Goal: Task Accomplishment & Management: Use online tool/utility

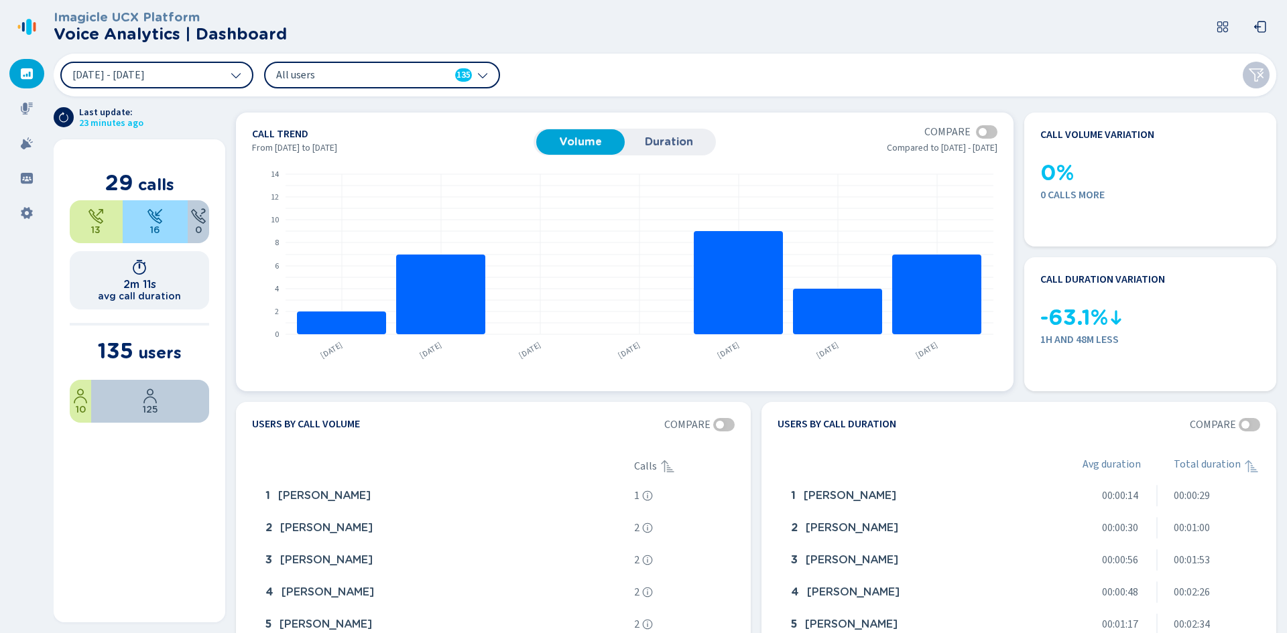
click at [682, 143] on span "Duration" at bounding box center [668, 142] width 75 height 12
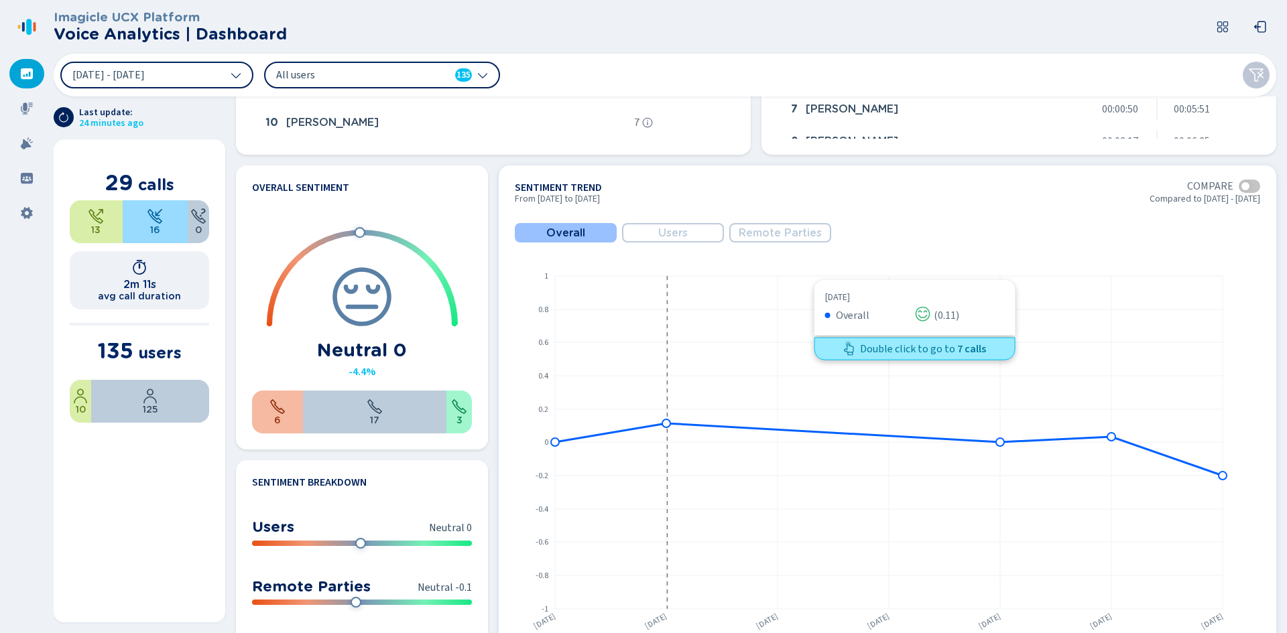
scroll to position [603, 0]
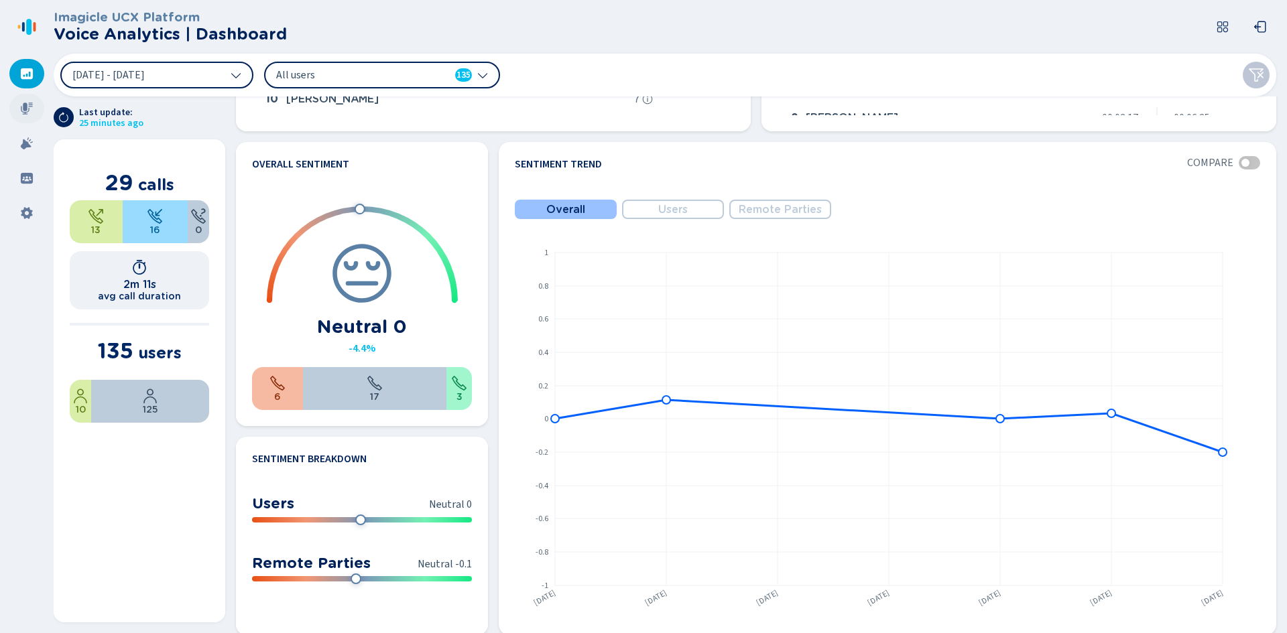
click at [27, 108] on icon at bounding box center [27, 109] width 12 height 12
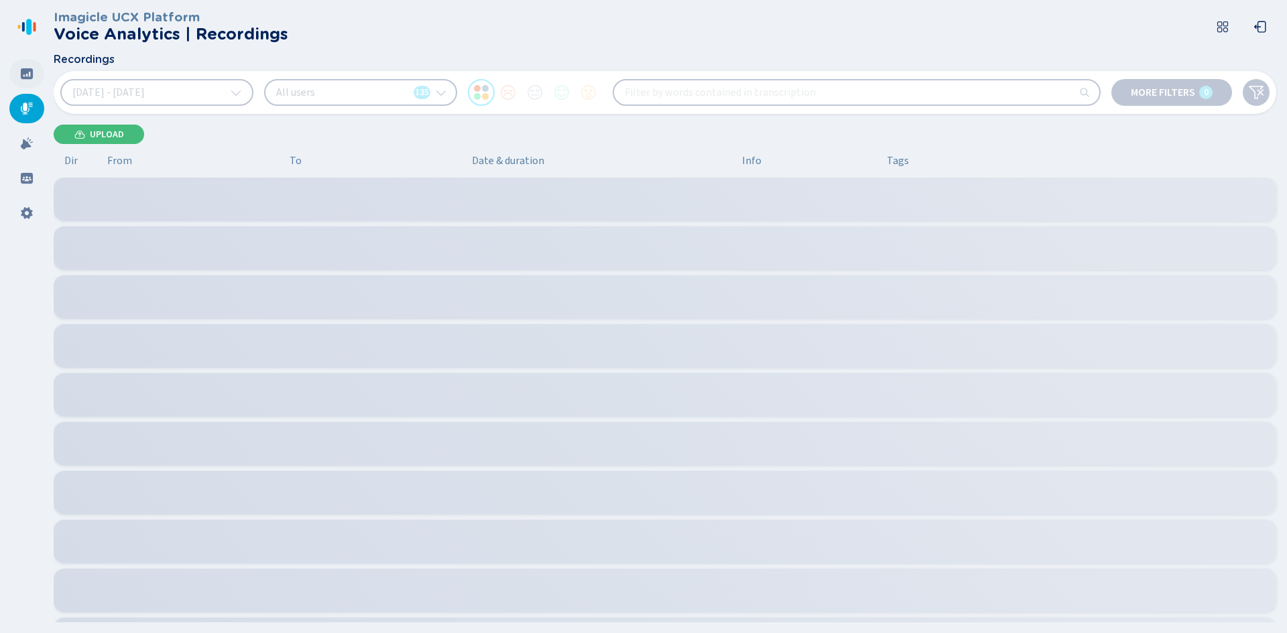
click at [28, 80] on icon at bounding box center [26, 73] width 13 height 13
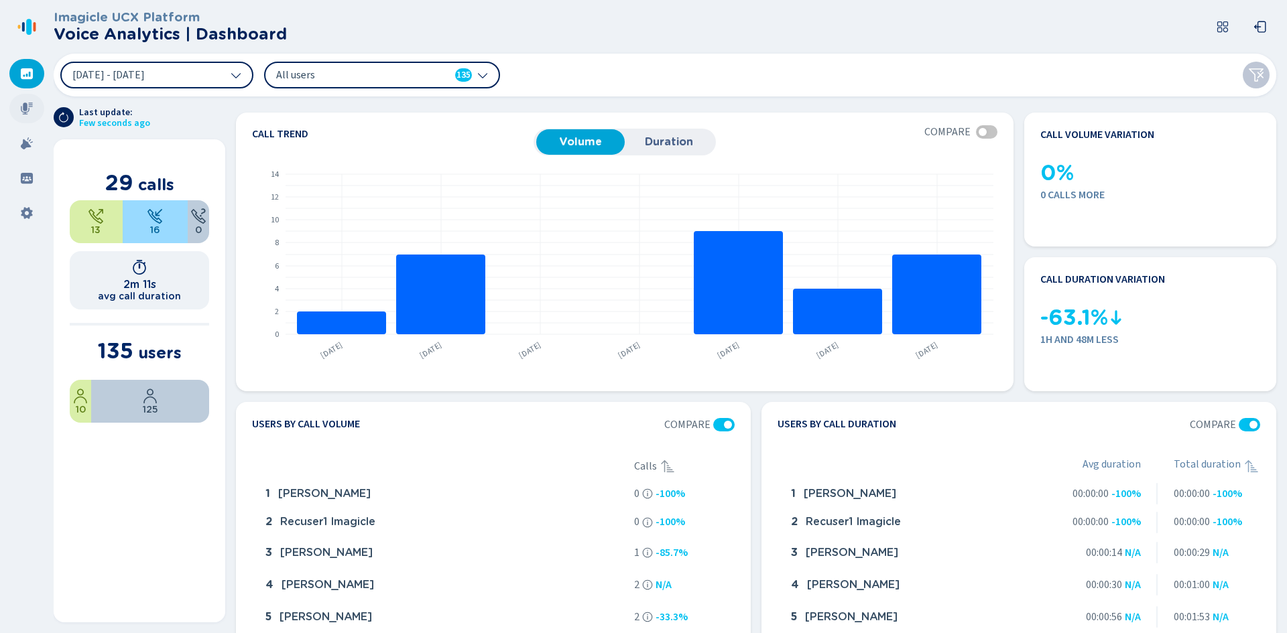
click at [30, 108] on icon at bounding box center [26, 108] width 13 height 13
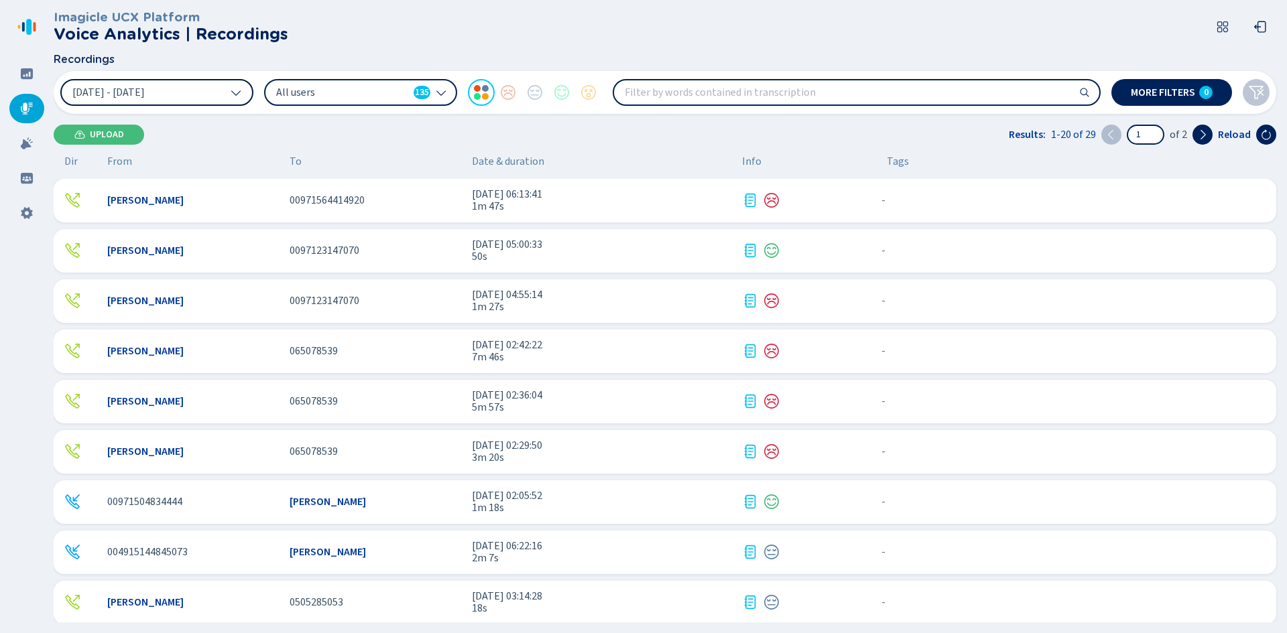
click at [231, 97] on icon at bounding box center [236, 92] width 11 height 11
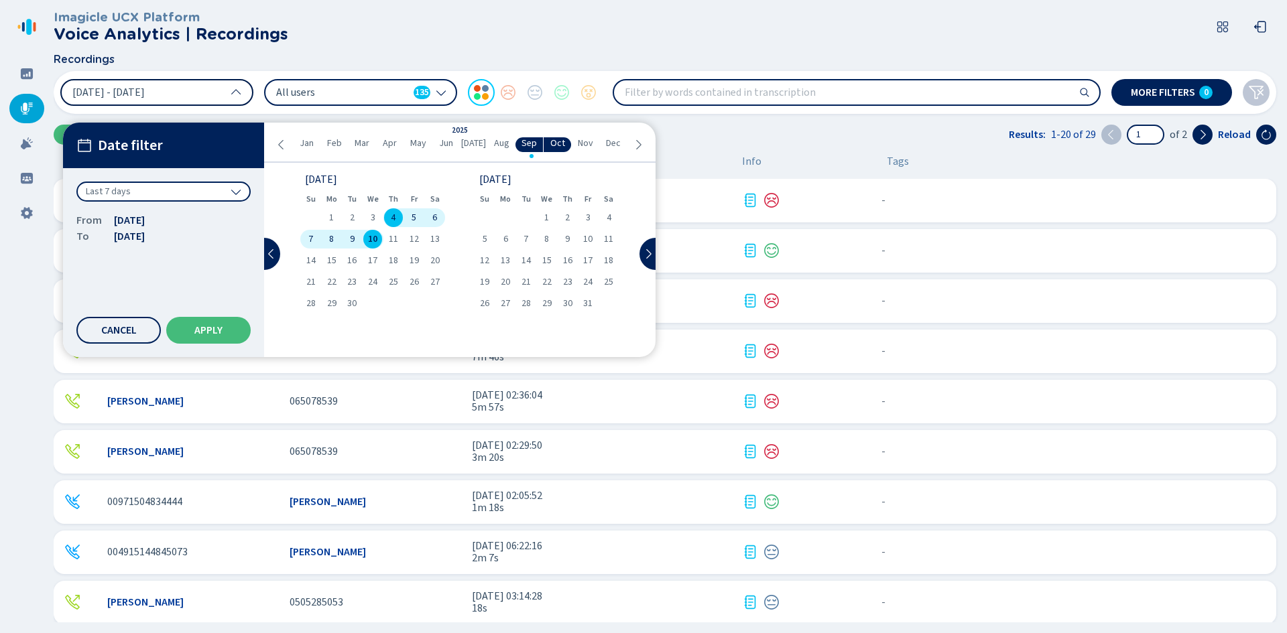
click at [279, 148] on icon at bounding box center [281, 144] width 11 height 11
click at [312, 217] on span "1" at bounding box center [310, 217] width 5 height 9
click at [638, 140] on icon at bounding box center [638, 144] width 11 height 11
click at [328, 216] on div "1" at bounding box center [331, 217] width 21 height 19
click at [224, 321] on button "Apply" at bounding box center [208, 330] width 84 height 27
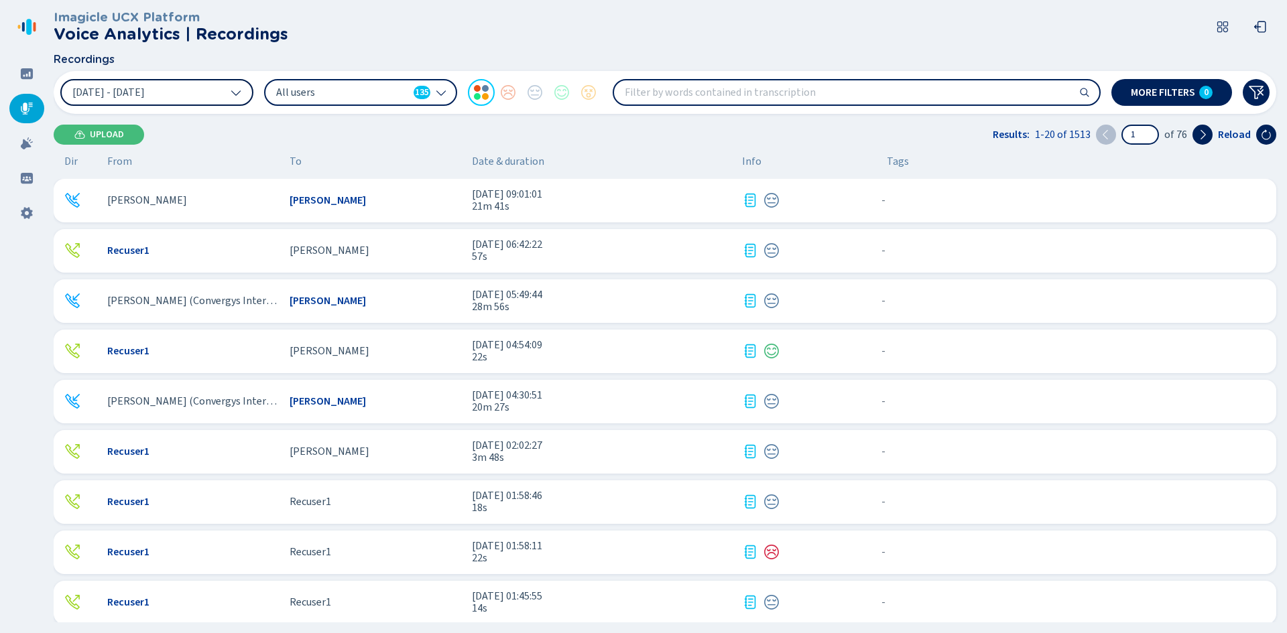
click at [435, 95] on div "All users 135" at bounding box center [360, 92] width 193 height 27
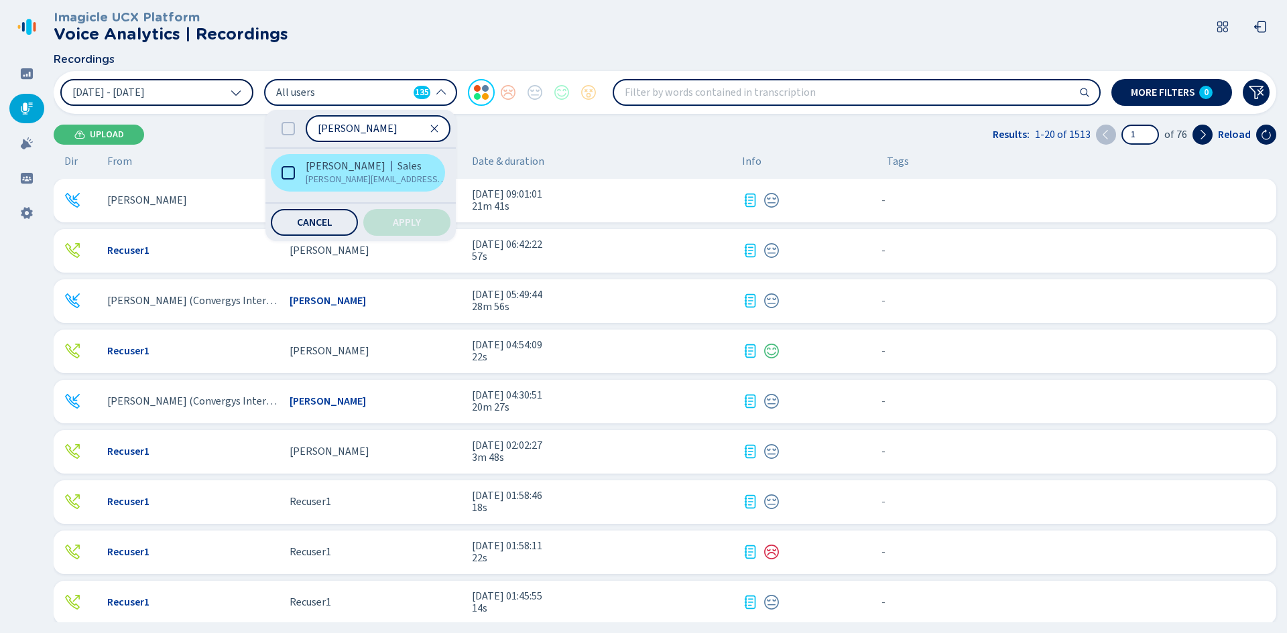
type input "[PERSON_NAME]"
click at [314, 172] on span "[PERSON_NAME]" at bounding box center [346, 166] width 80 height 13
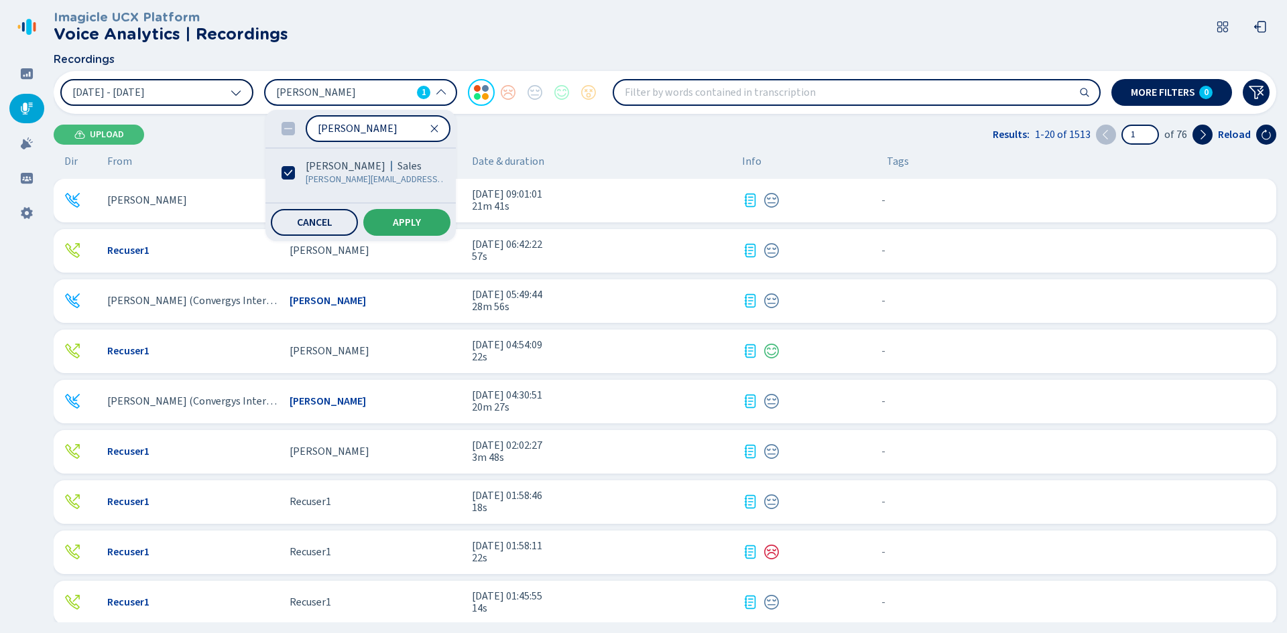
click at [412, 223] on span "Apply" at bounding box center [407, 222] width 28 height 11
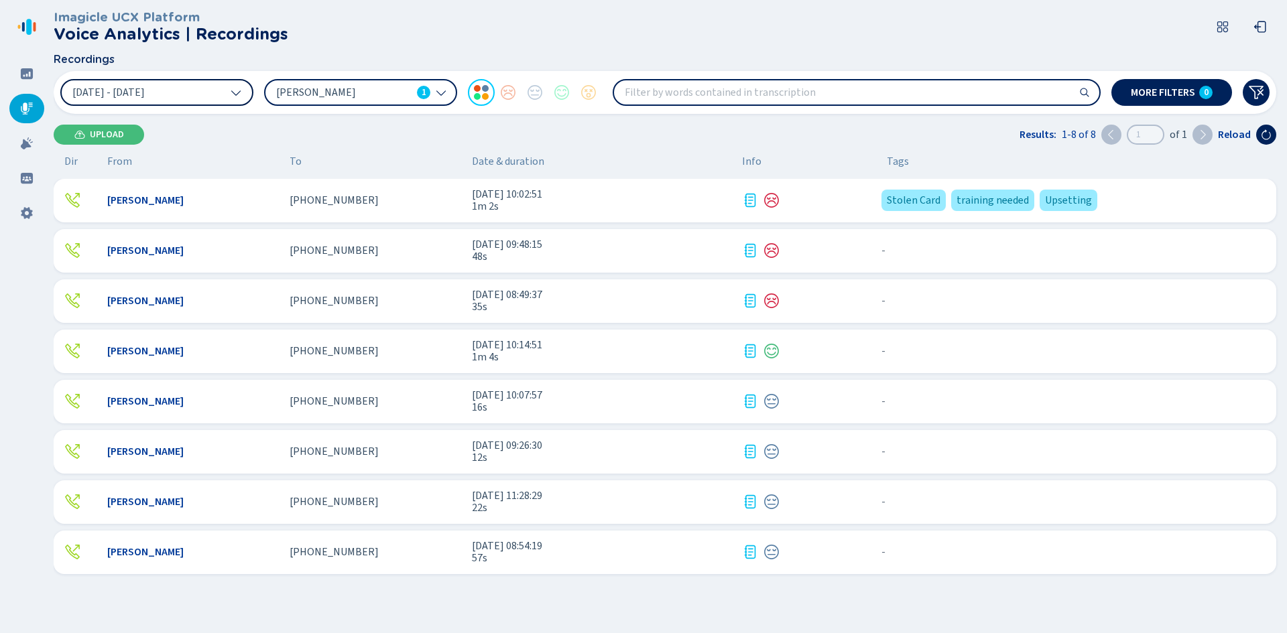
click at [418, 200] on div "[PHONE_NUMBER]" at bounding box center [376, 200] width 172 height 12
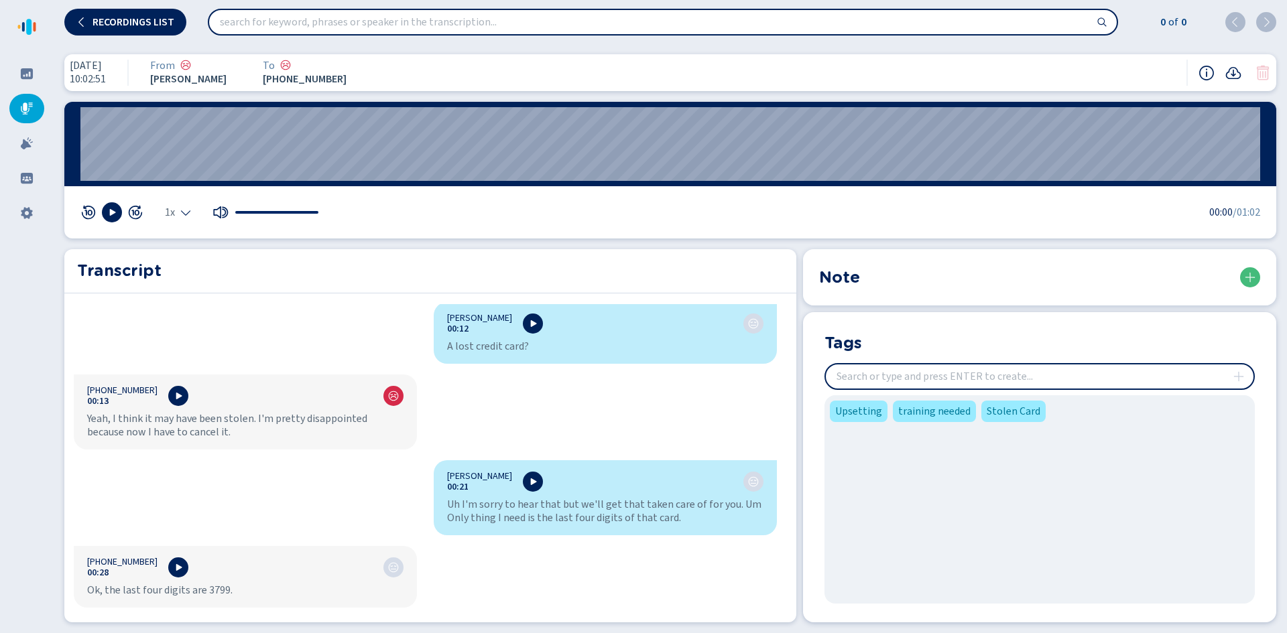
scroll to position [268, 0]
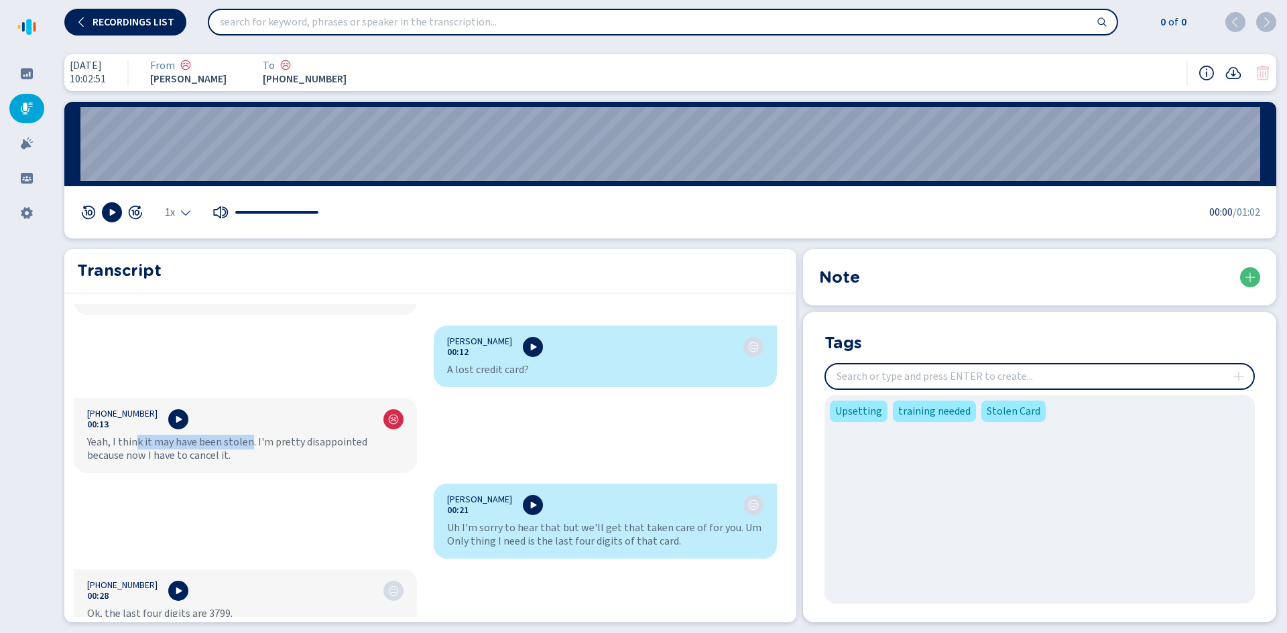
drag, startPoint x: 137, startPoint y: 447, endPoint x: 249, endPoint y: 448, distance: 112.0
click at [249, 448] on div "Yeah, I think it may have been stolen. I'm pretty disappointed because now I ha…" at bounding box center [245, 449] width 316 height 27
drag, startPoint x: 297, startPoint y: 434, endPoint x: 375, endPoint y: 440, distance: 78.7
click at [375, 440] on div "[PHONE_NUMBER]:13 Yeah, I think it may have been stolen. I'm pretty disappointe…" at bounding box center [245, 435] width 343 height 75
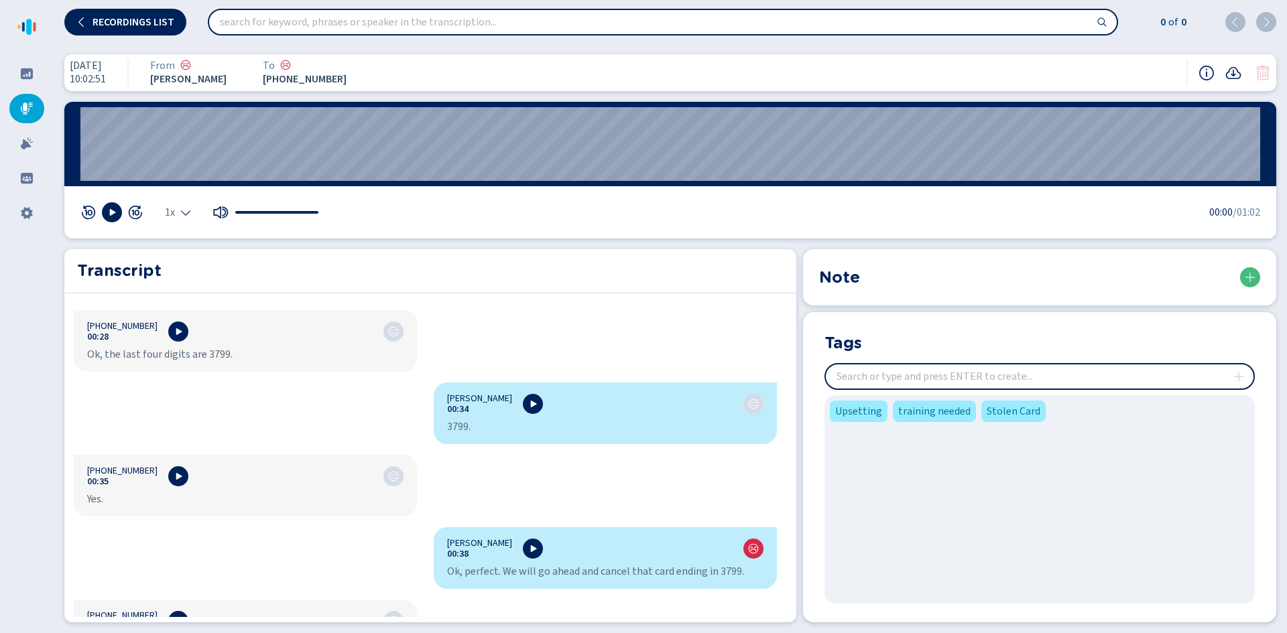
scroll to position [536, 0]
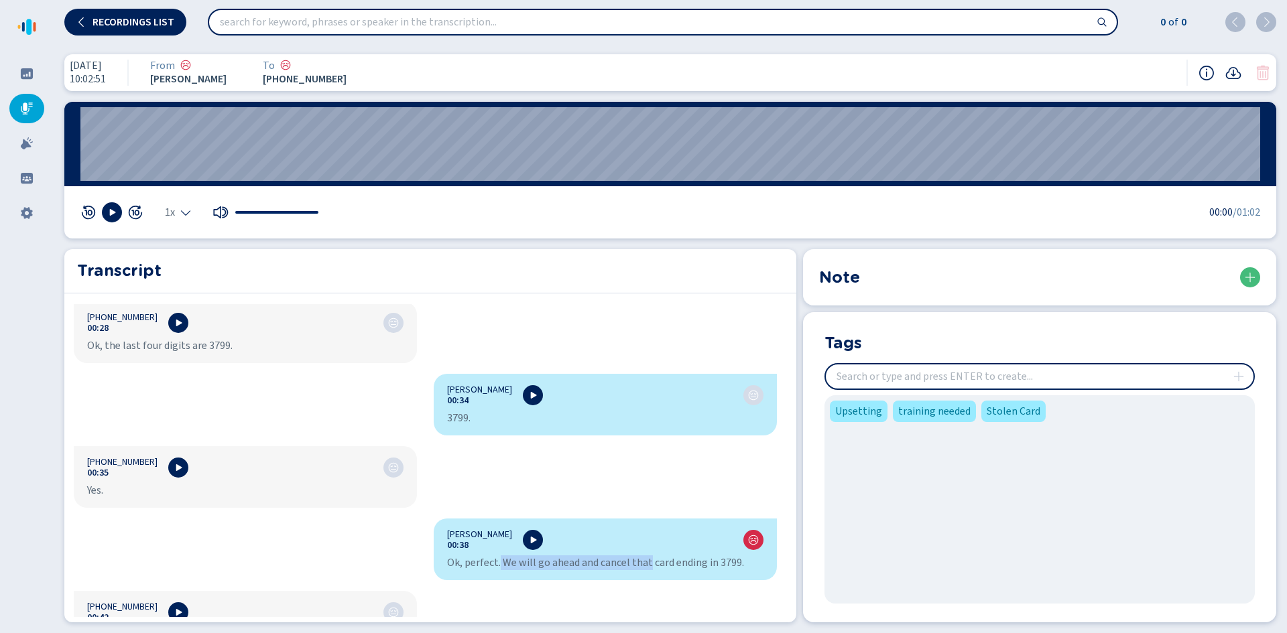
drag, startPoint x: 495, startPoint y: 554, endPoint x: 642, endPoint y: 571, distance: 148.5
click at [642, 571] on div "[PERSON_NAME] 00:38 Ok, perfect. We will go ahead and cancel that card ending i…" at bounding box center [605, 550] width 343 height 62
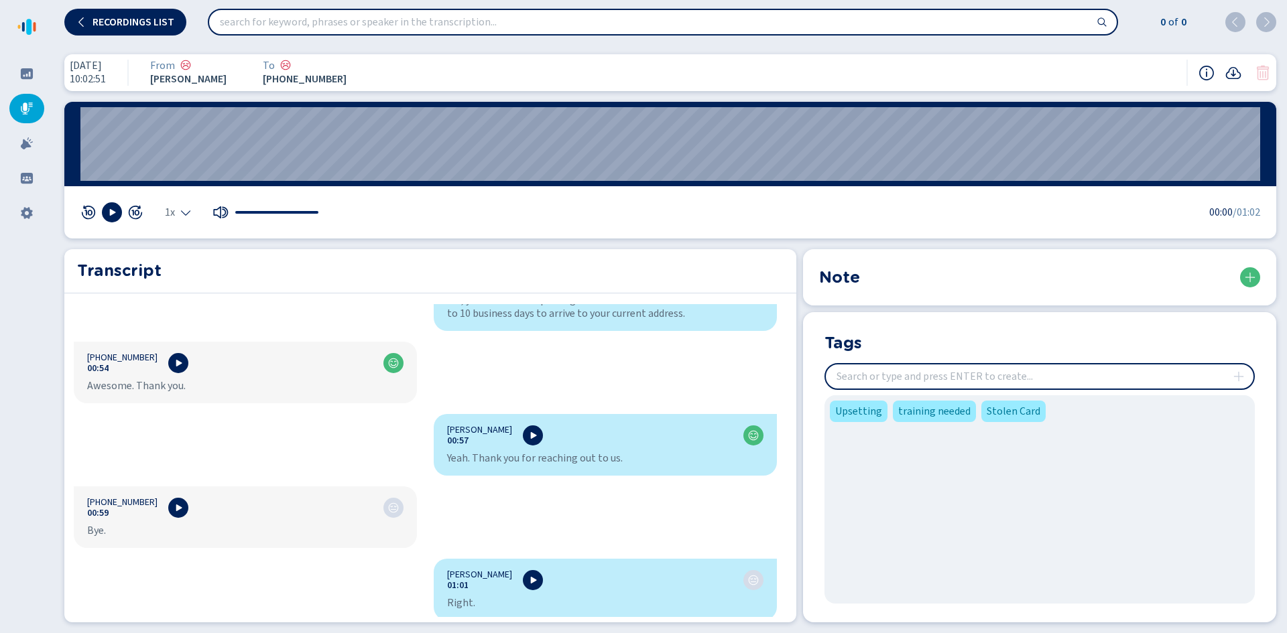
scroll to position [947, 0]
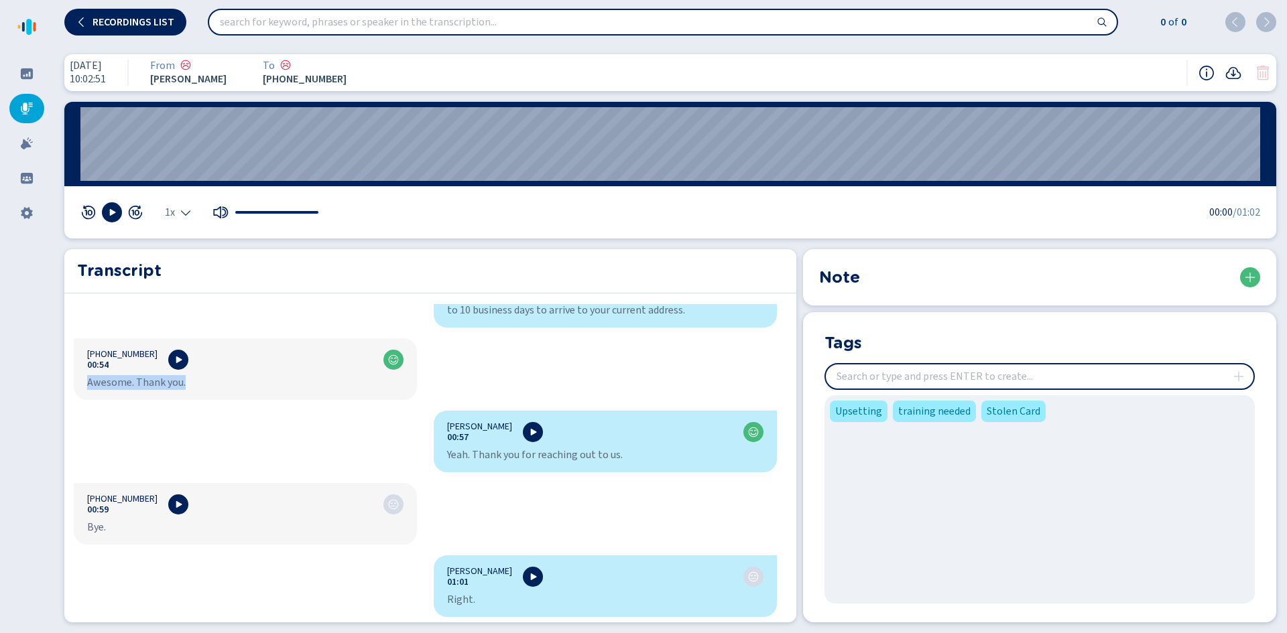
drag, startPoint x: 197, startPoint y: 385, endPoint x: 78, endPoint y: 398, distance: 120.1
click at [78, 398] on div "[PERSON_NAME] 00:01 This call will be recorded. [PHONE_NUMBER]:03 Hello. [PERSO…" at bounding box center [425, 460] width 723 height 313
drag, startPoint x: 497, startPoint y: 448, endPoint x: 642, endPoint y: 446, distance: 144.1
click at [642, 446] on div "[PERSON_NAME] 00:57 Yeah. Thank you for reaching out to us." at bounding box center [605, 442] width 343 height 62
click at [898, 379] on input "insert" at bounding box center [1040, 377] width 428 height 24
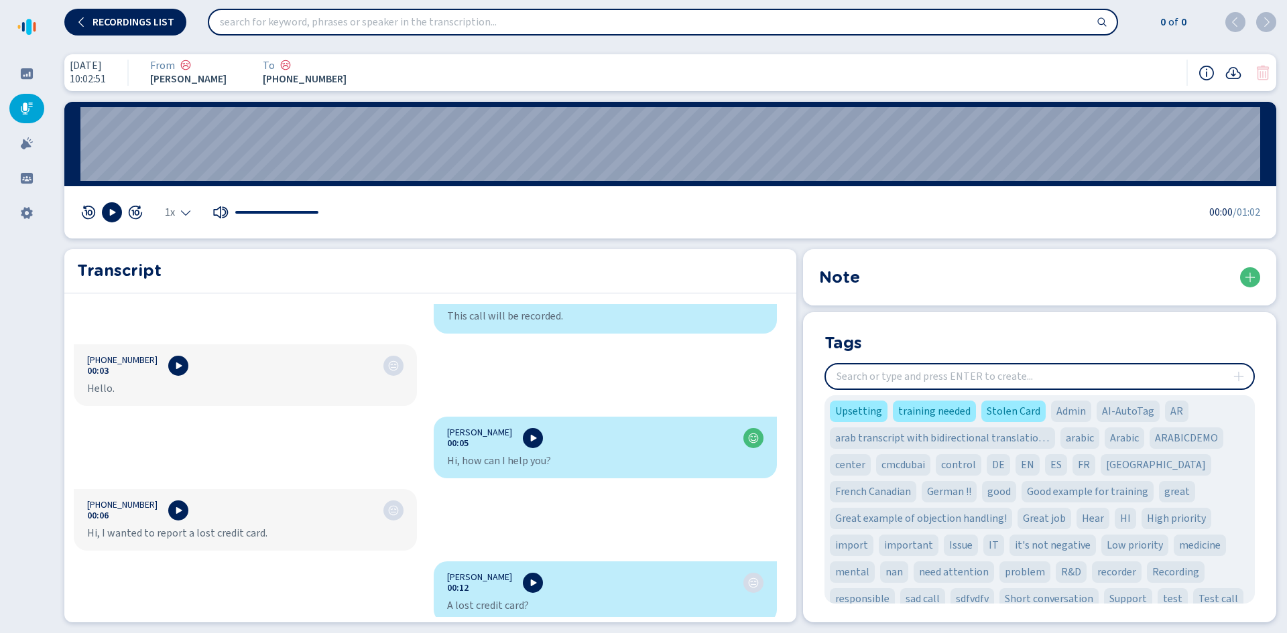
scroll to position [9, 0]
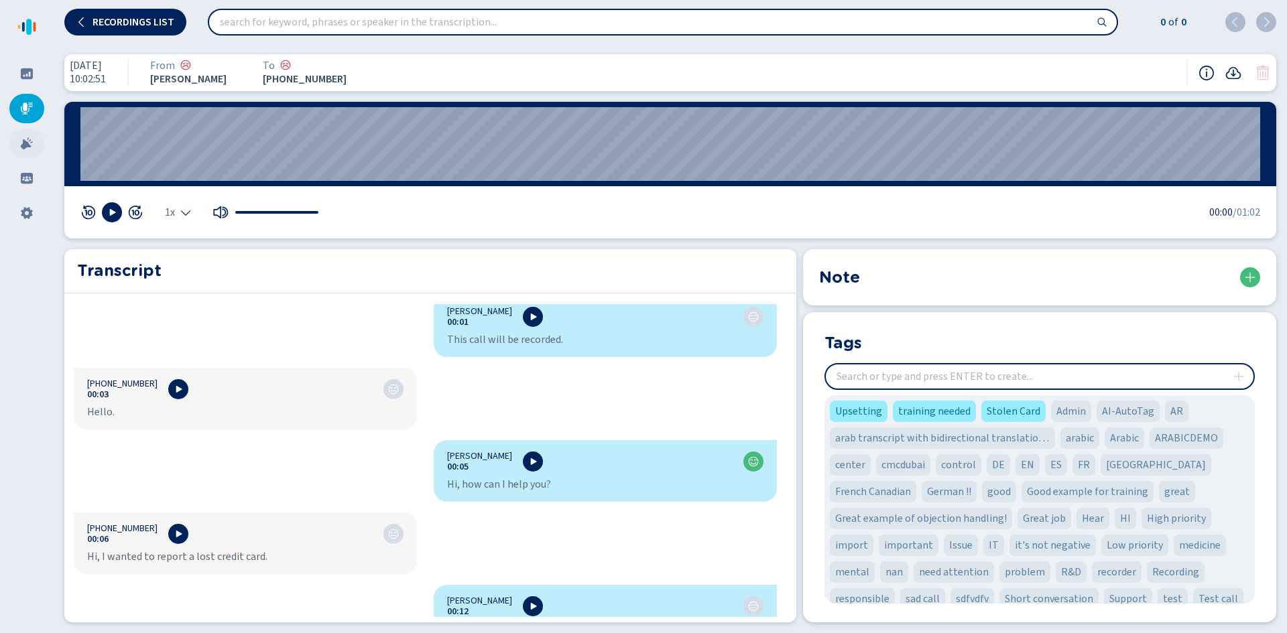
click at [27, 139] on icon at bounding box center [27, 143] width 12 height 12
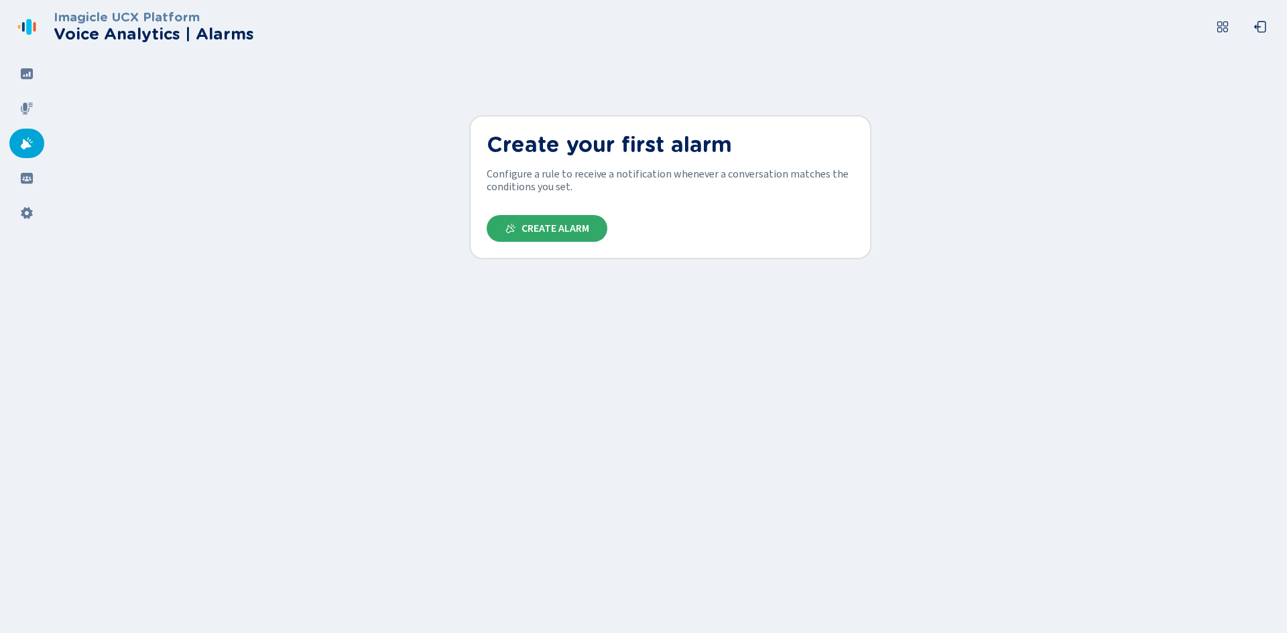
click at [577, 235] on button "Create Alarm" at bounding box center [547, 228] width 121 height 27
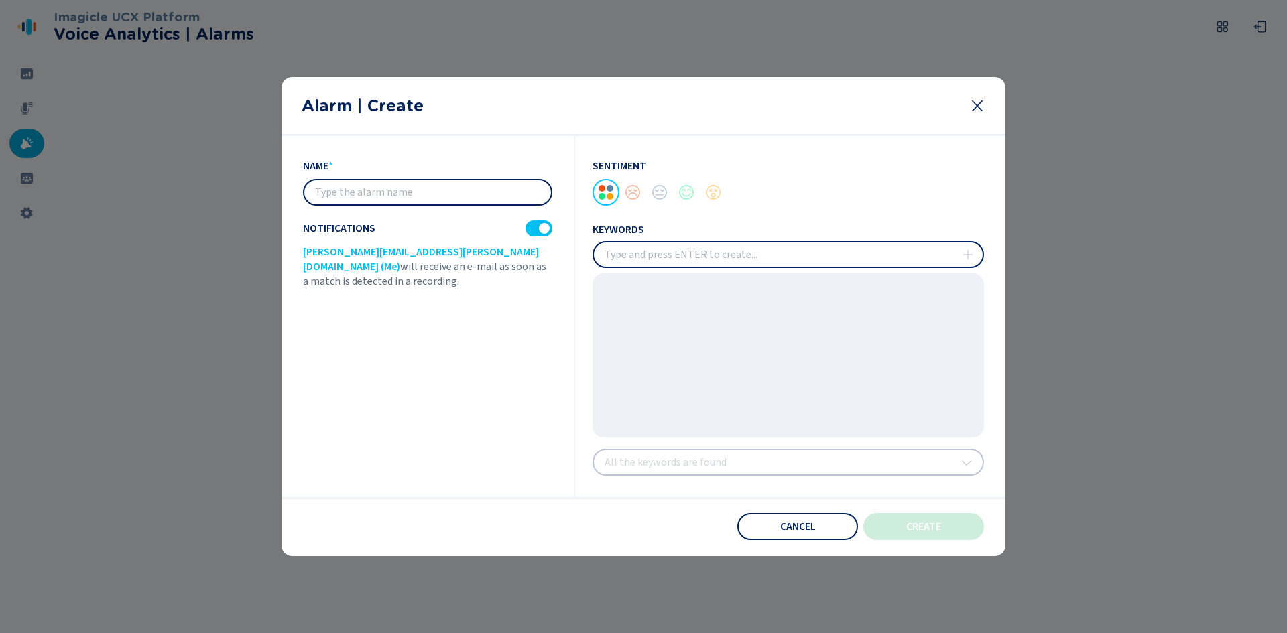
click at [973, 101] on icon at bounding box center [977, 105] width 11 height 11
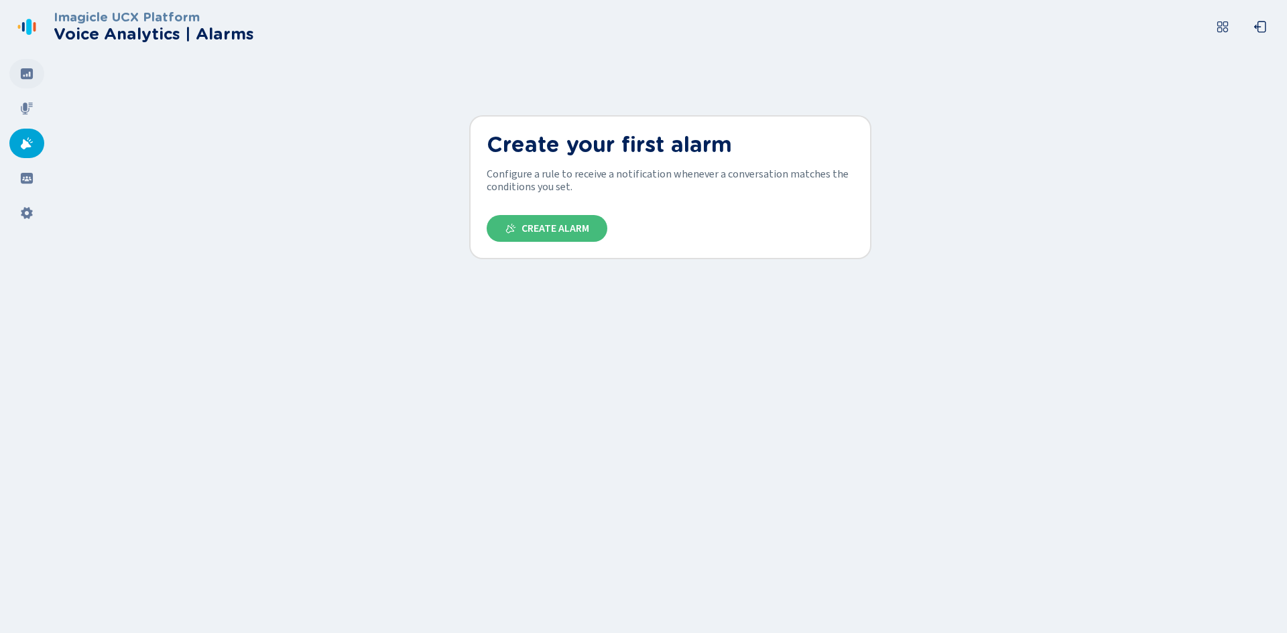
click at [26, 79] on icon at bounding box center [27, 73] width 12 height 11
